Goal: Information Seeking & Learning: Learn about a topic

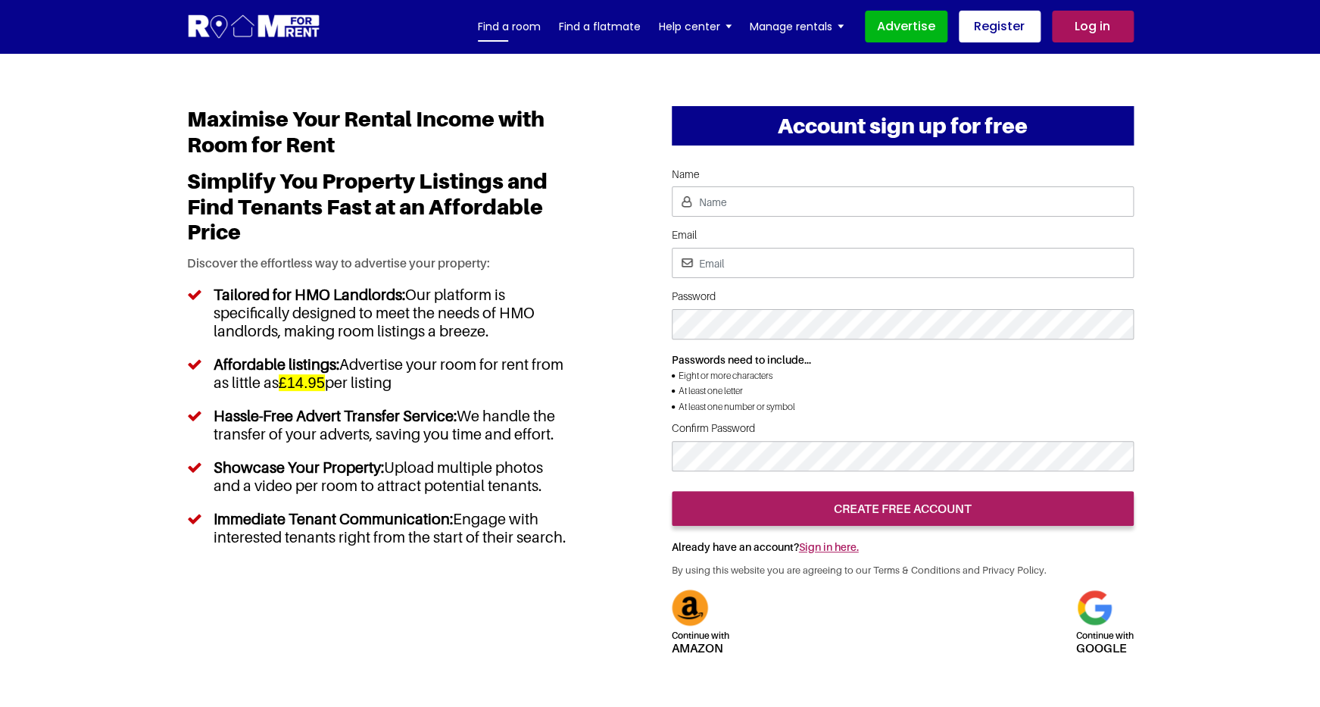
click at [513, 24] on link "Find a room" at bounding box center [509, 26] width 63 height 23
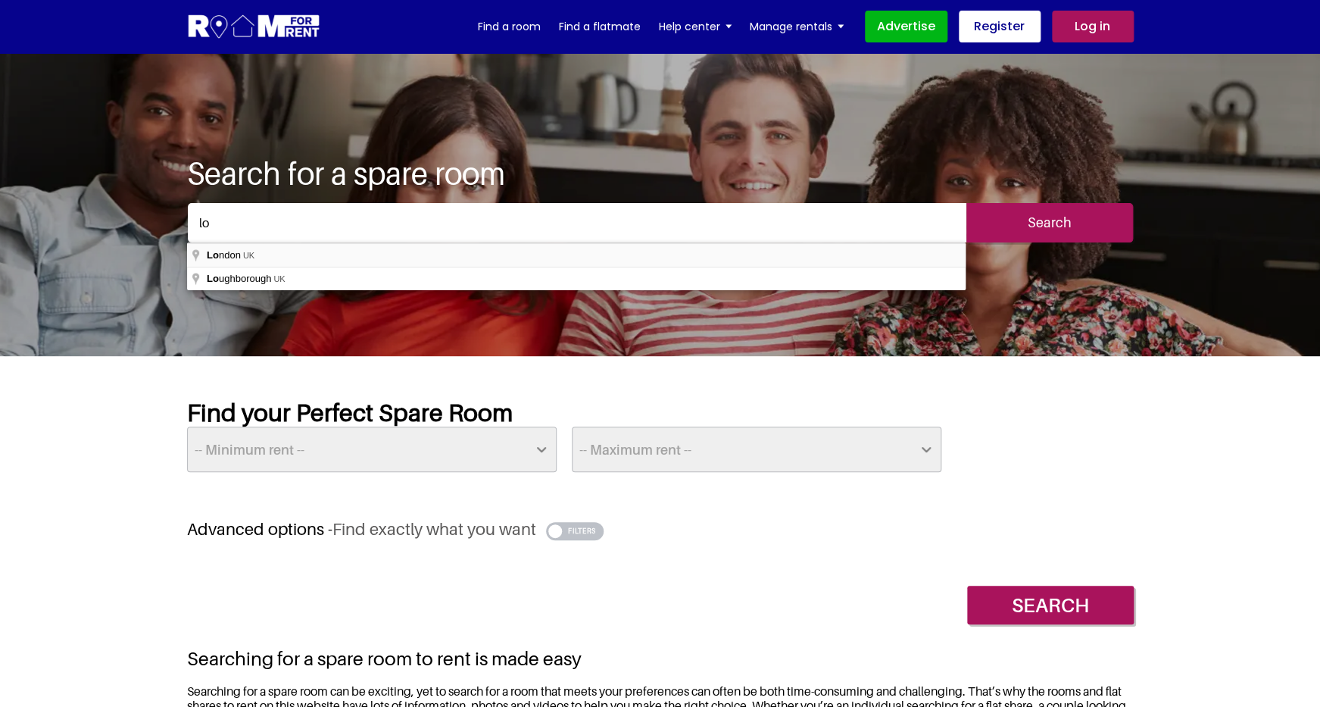
type input "London, UK"
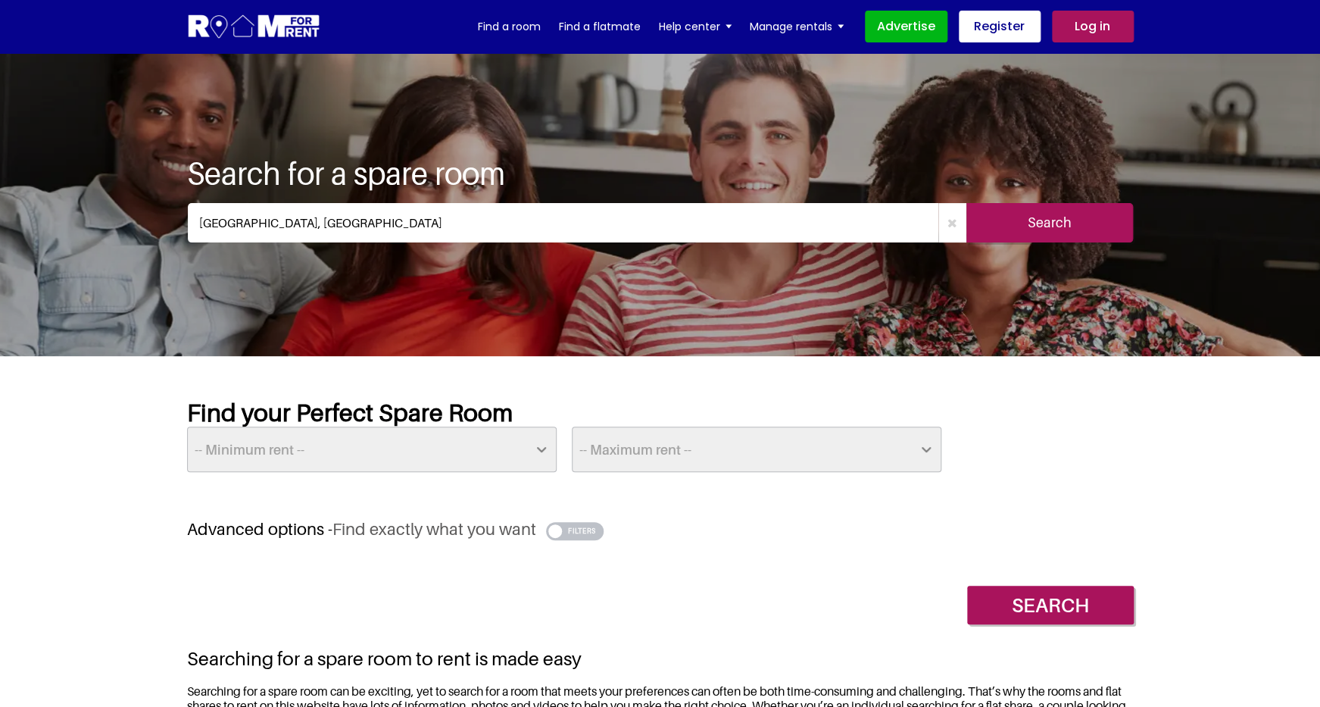
click at [990, 224] on input "Search" at bounding box center [1050, 222] width 167 height 39
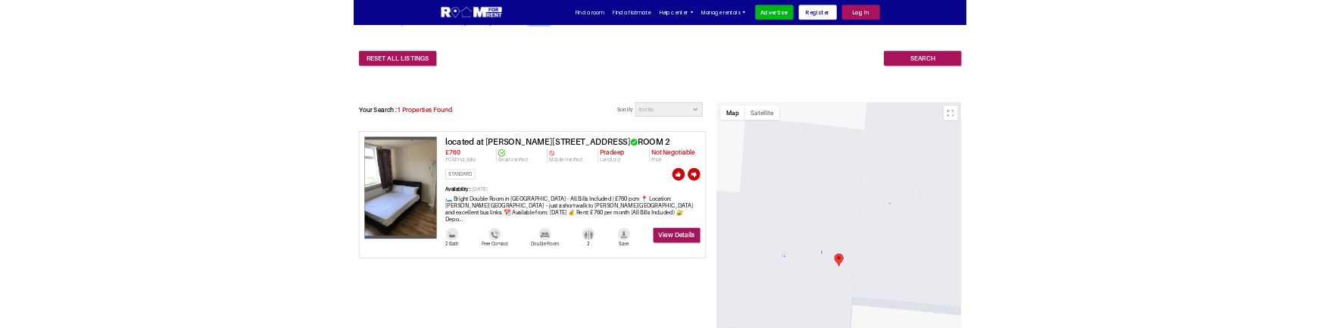
scroll to position [572, 0]
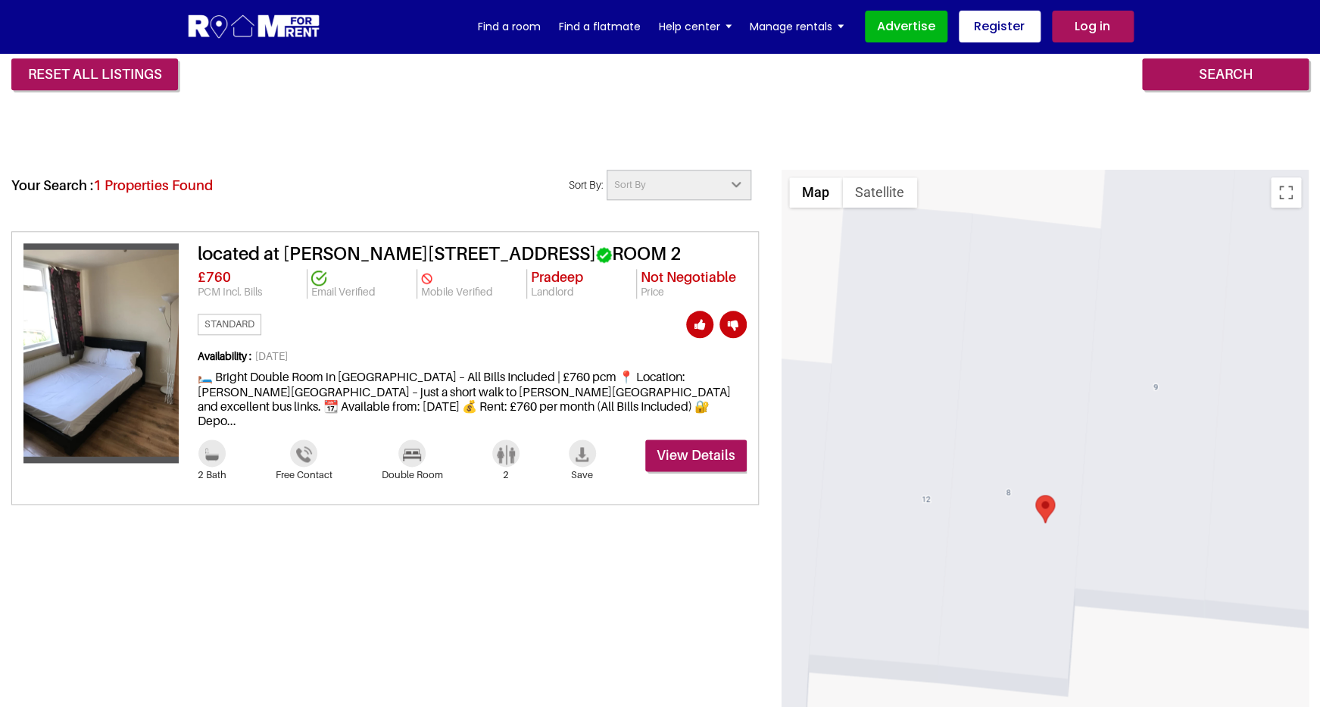
drag, startPoint x: 567, startPoint y: 254, endPoint x: 195, endPoint y: 254, distance: 372.7
click at [195, 254] on div "located at [PERSON_NAME][STREET_ADDRESS] ROOM 2 £760 PCM Incl. Bills Email Veri…" at bounding box center [463, 367] width 568 height 249
drag, startPoint x: 660, startPoint y: 259, endPoint x: 591, endPoint y: 258, distance: 69.0
click at [591, 258] on h3 "located at Stafford Cl, London NW6 5TW, UK ROOM 2" at bounding box center [472, 254] width 549 height 22
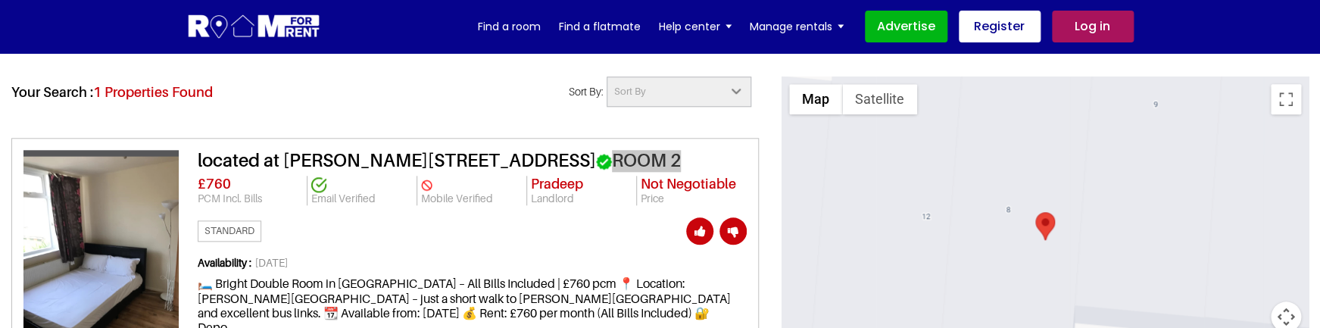
scroll to position [669, 0]
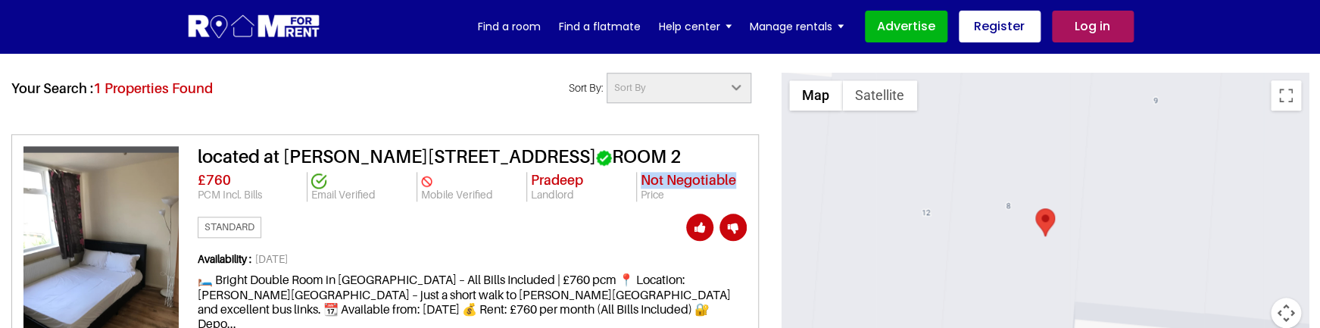
drag, startPoint x: 643, startPoint y: 183, endPoint x: 736, endPoint y: 181, distance: 93.2
click at [736, 181] on li "Not Negotiable Price" at bounding box center [692, 187] width 110 height 30
copy span "Not Negotiable"
click at [549, 214] on div "Standard" at bounding box center [472, 227] width 549 height 29
drag, startPoint x: 266, startPoint y: 192, endPoint x: 194, endPoint y: 195, distance: 72.0
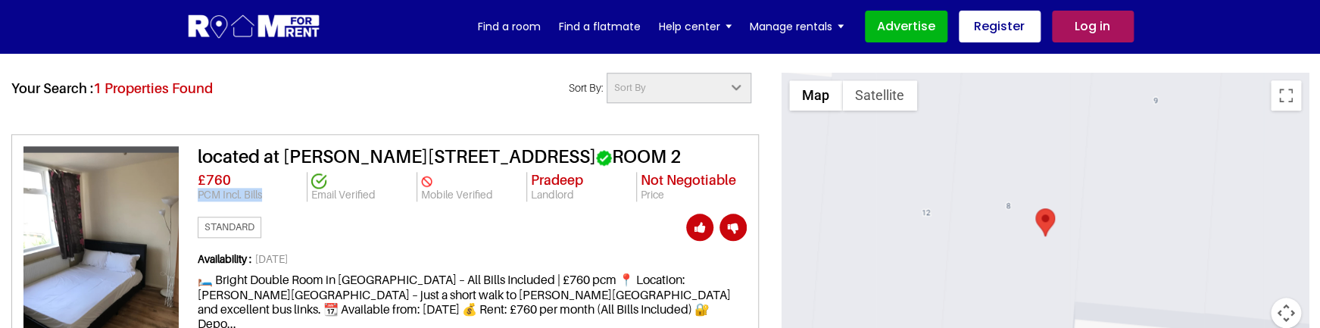
click at [194, 195] on div "located at Stafford Cl, London NW6 5TW, UK ROOM 2 £760 PCM Incl. Bills Email Ve…" at bounding box center [463, 270] width 568 height 249
copy p "PCM Incl. Bills"
click at [503, 192] on p "Mobile Verified" at bounding box center [472, 195] width 102 height 13
drag, startPoint x: 536, startPoint y: 158, endPoint x: 454, endPoint y: 155, distance: 82.6
click at [454, 155] on h3 "located at Stafford Cl, London NW6 5TW, UK ROOM 2" at bounding box center [472, 157] width 549 height 22
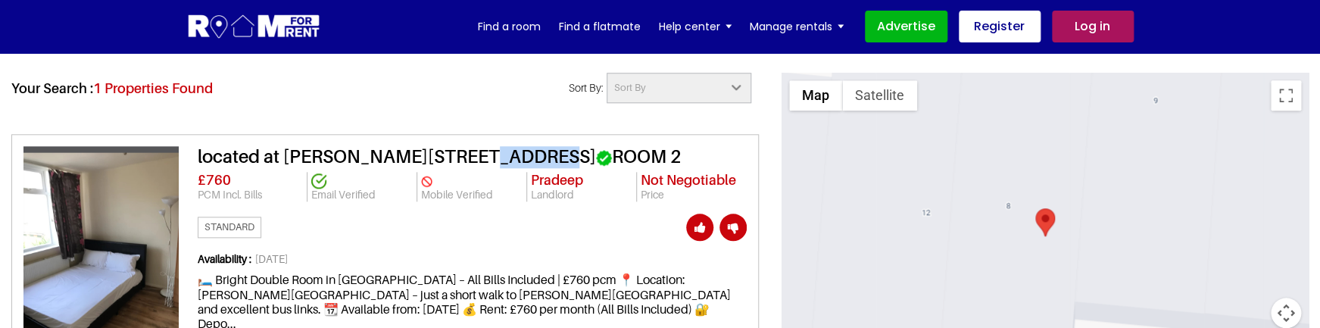
copy h3 "NW6 5TW"
